Goal: Task Accomplishment & Management: Manage account settings

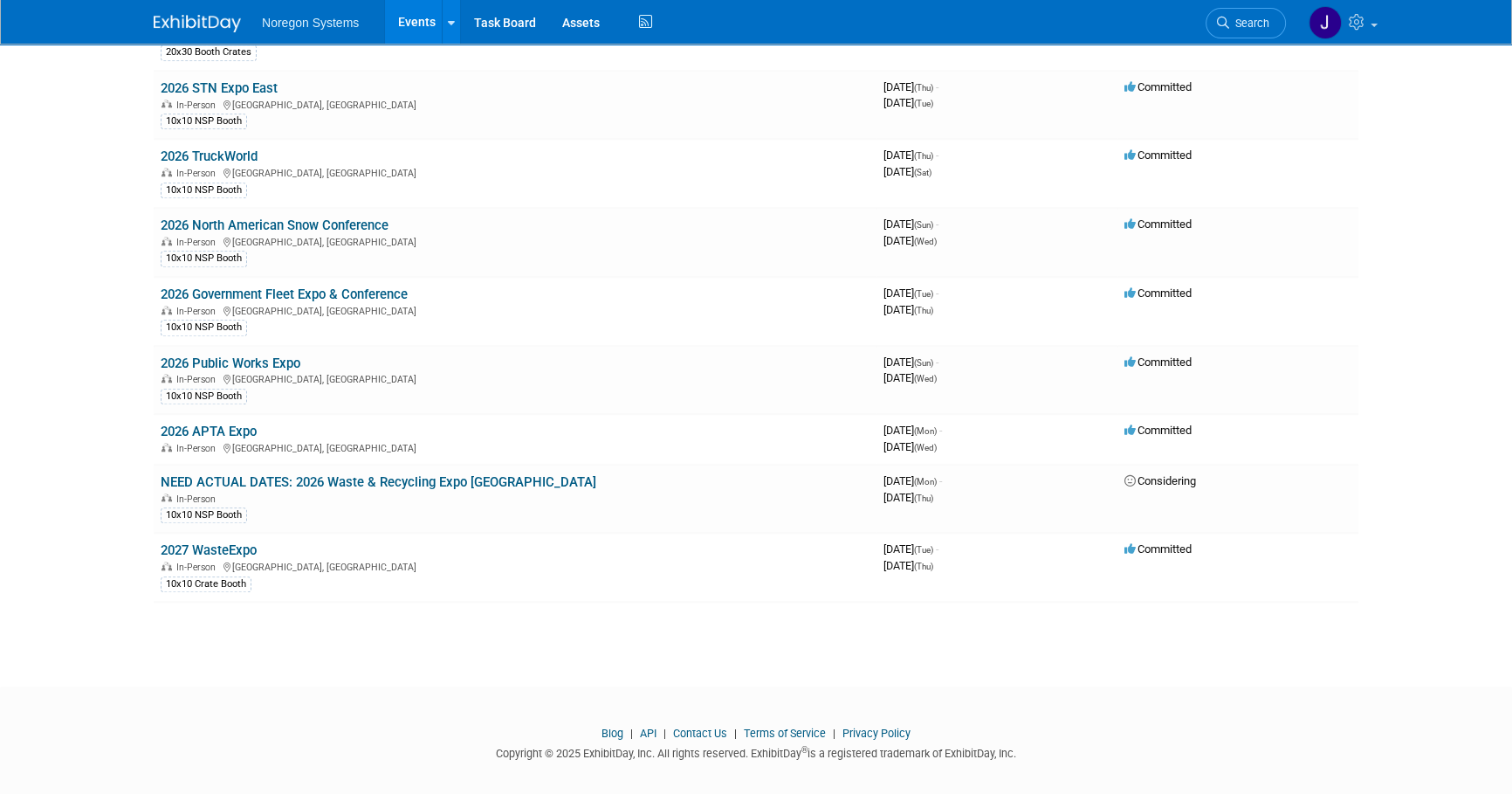
scroll to position [1680, 0]
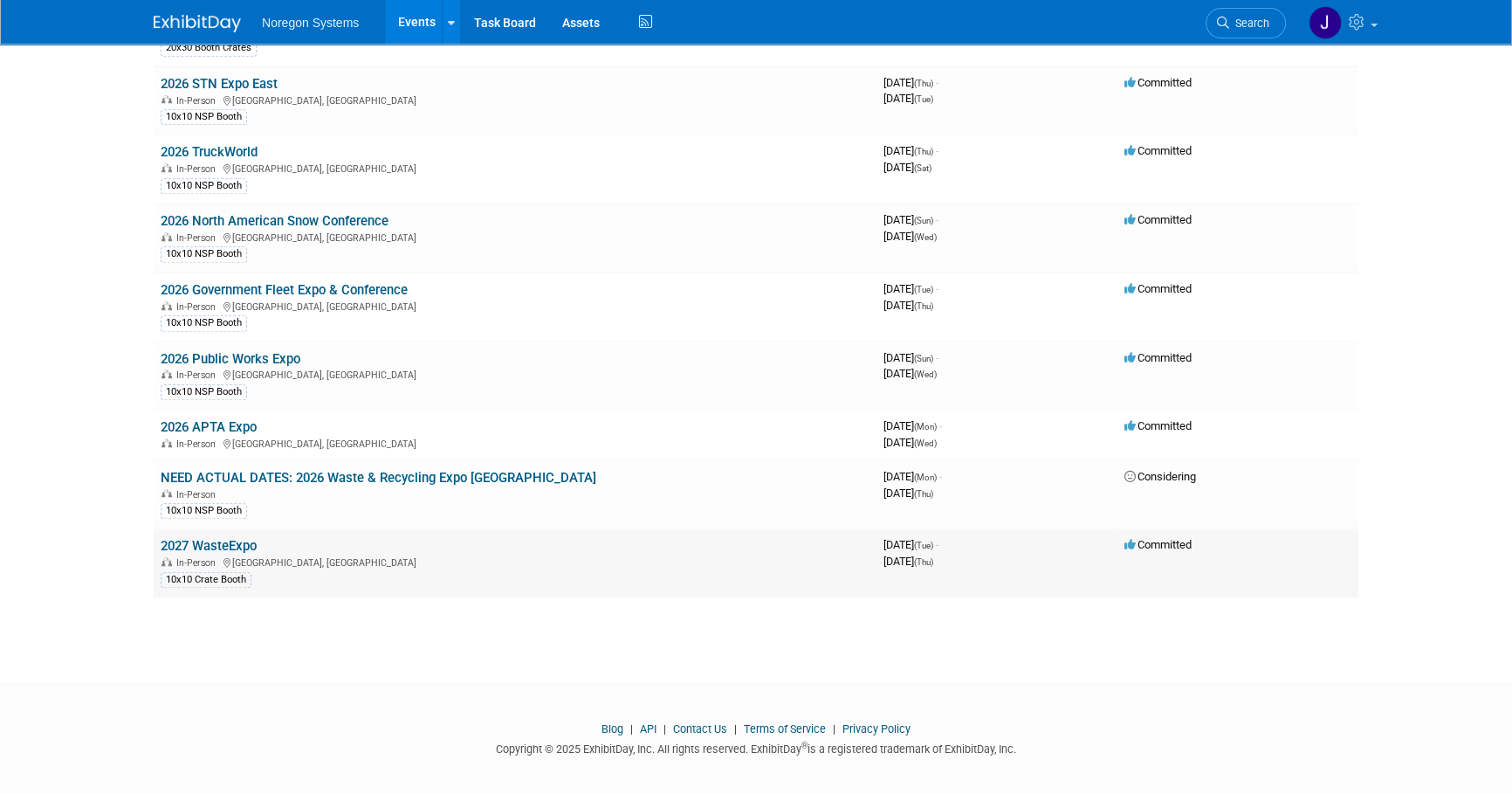
click at [228, 538] on link "2027 WasteExpo" at bounding box center [208, 546] width 96 height 16
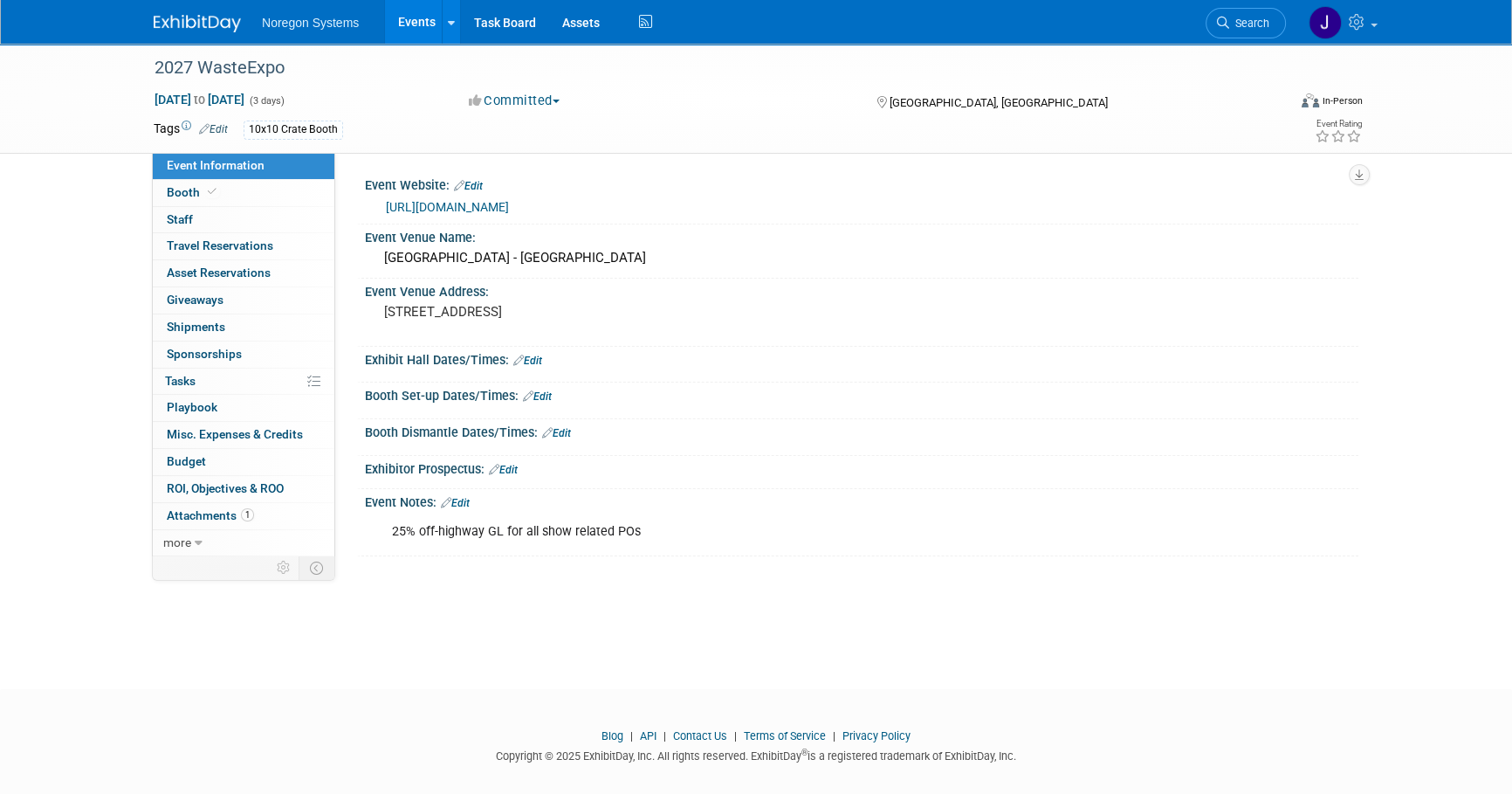
click at [248, 176] on link "Event Information" at bounding box center [243, 166] width 182 height 26
click at [234, 200] on link "Booth" at bounding box center [243, 193] width 182 height 26
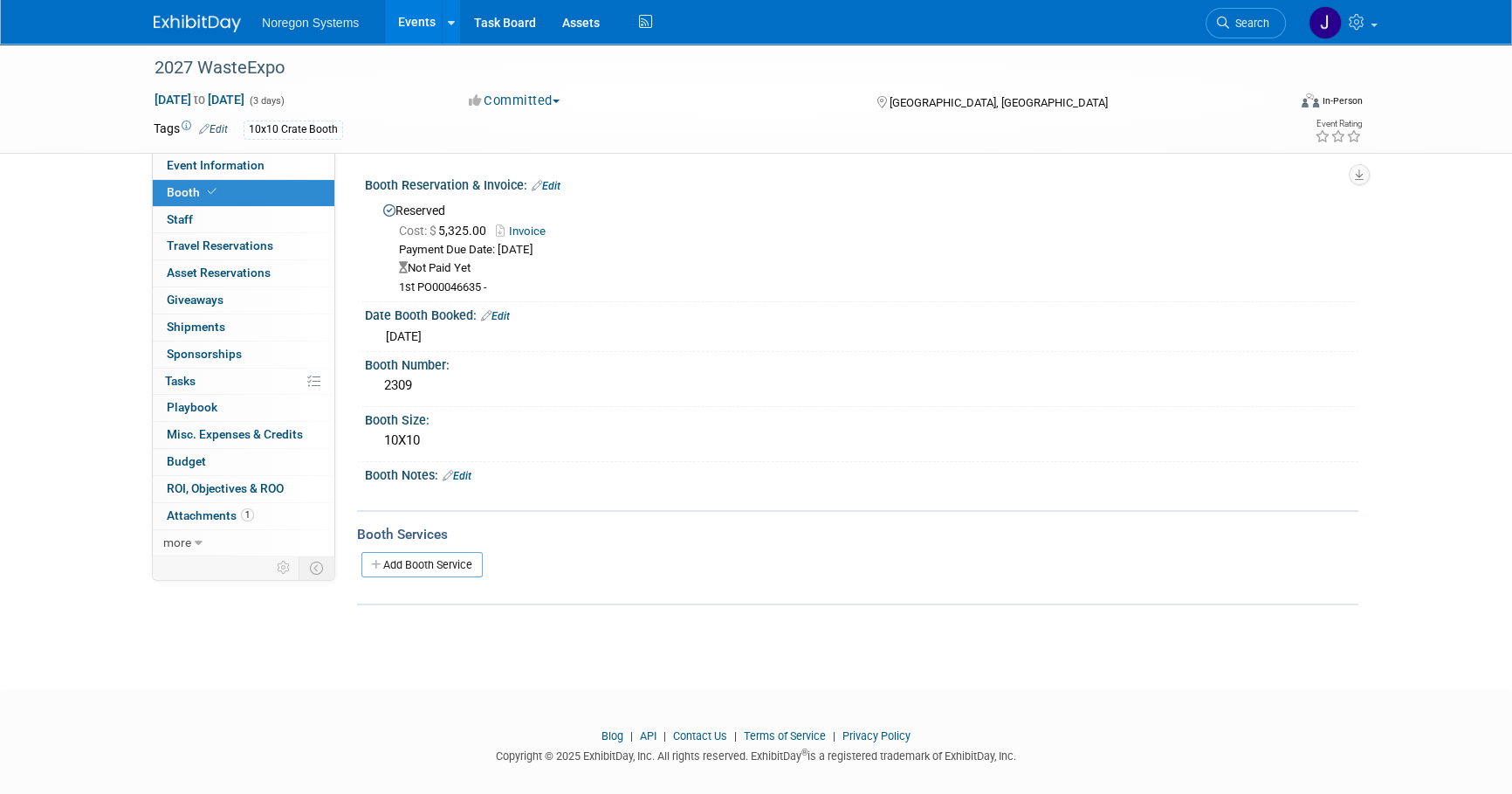
click at [554, 183] on link "Edit" at bounding box center [546, 186] width 29 height 12
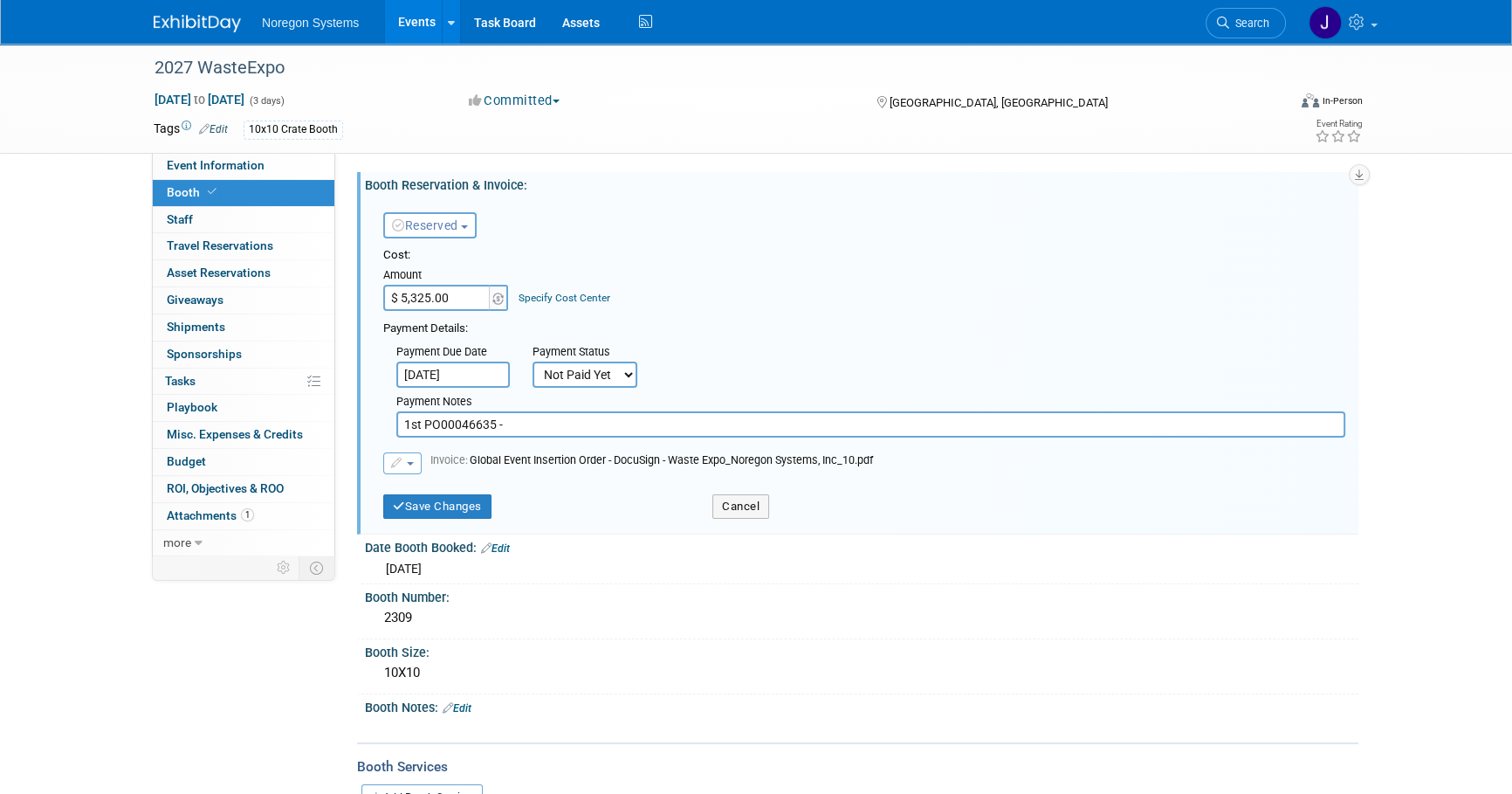
click at [617, 379] on select "Not Paid Yet Partially Paid Paid in Full" at bounding box center [585, 375] width 104 height 26
select select "2"
click at [533, 362] on select "Not Paid Yet Partially Paid Paid in Full" at bounding box center [585, 375] width 104 height 26
click at [442, 505] on button "Save Changes" at bounding box center [437, 507] width 108 height 25
